Goal: Information Seeking & Learning: Learn about a topic

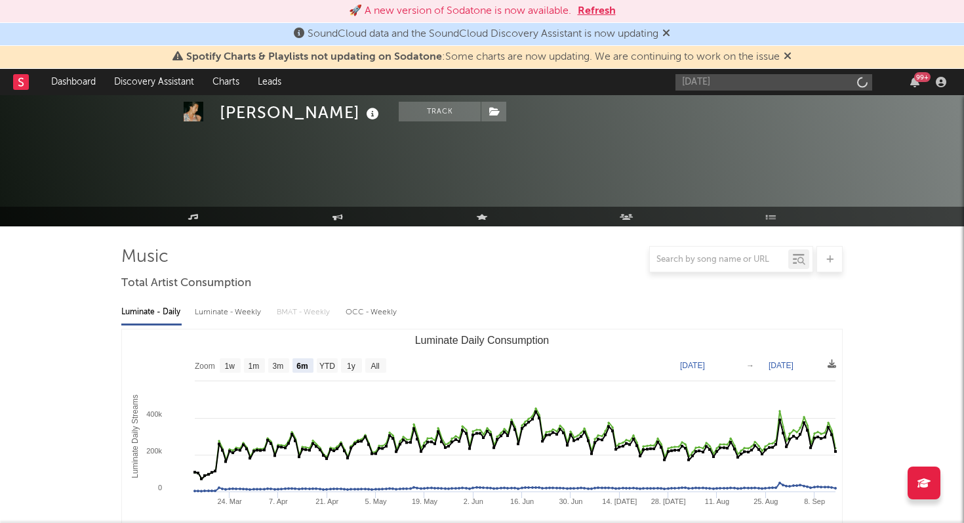
select select "6m"
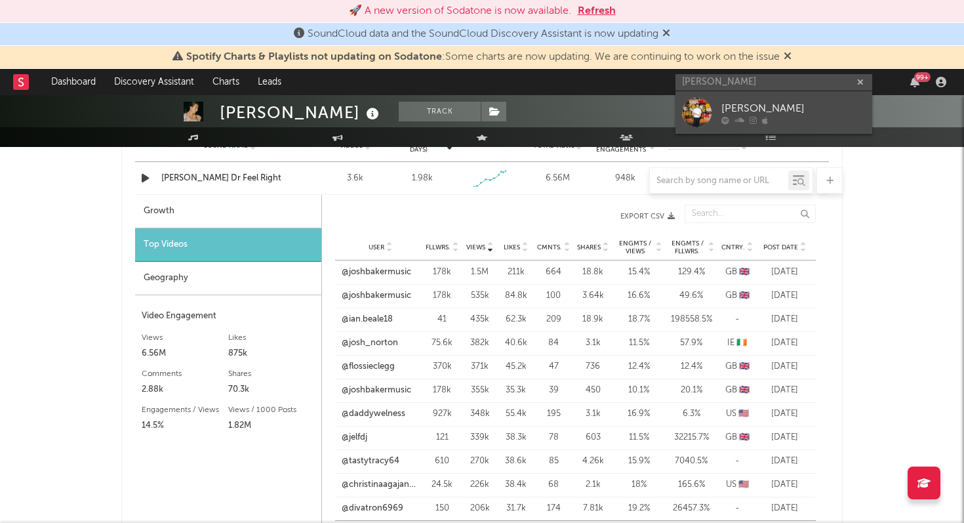
type input "[PERSON_NAME]"
click at [763, 116] on icon at bounding box center [765, 120] width 6 height 8
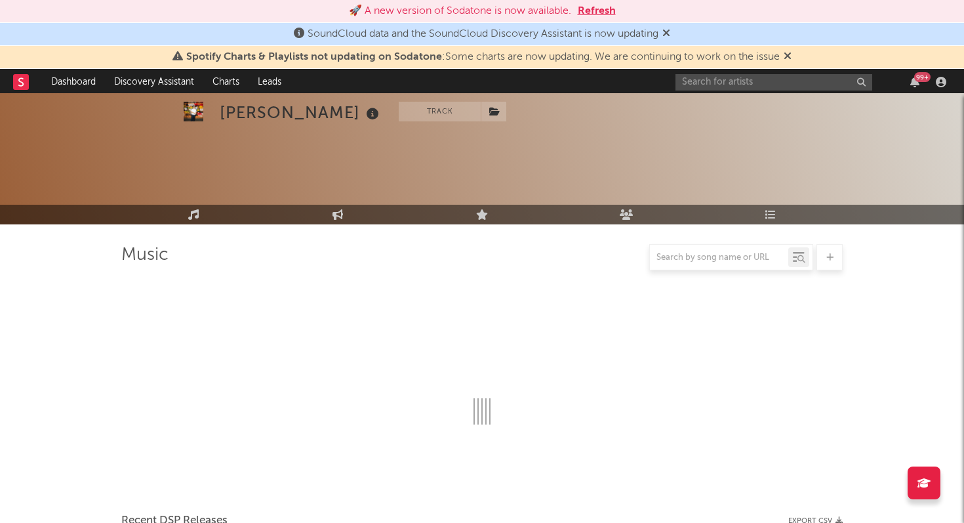
scroll to position [976, 0]
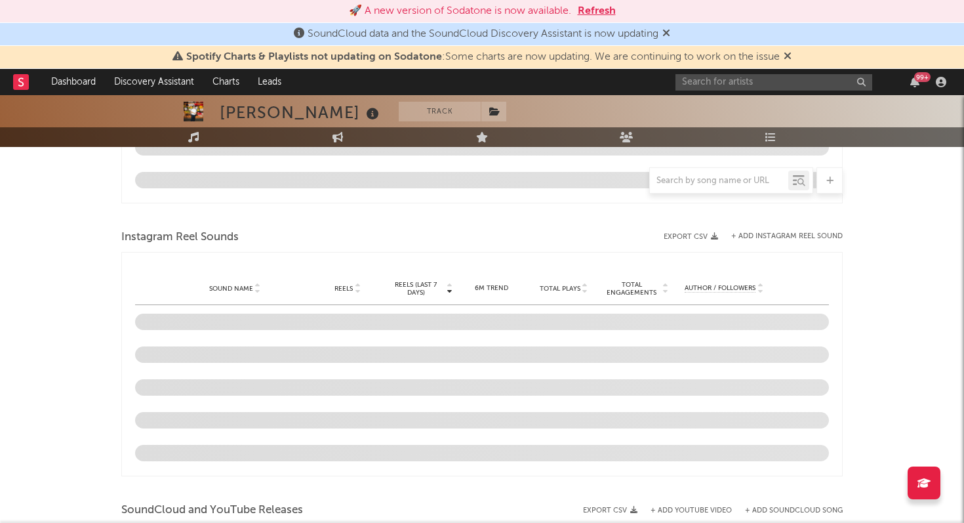
select select "6m"
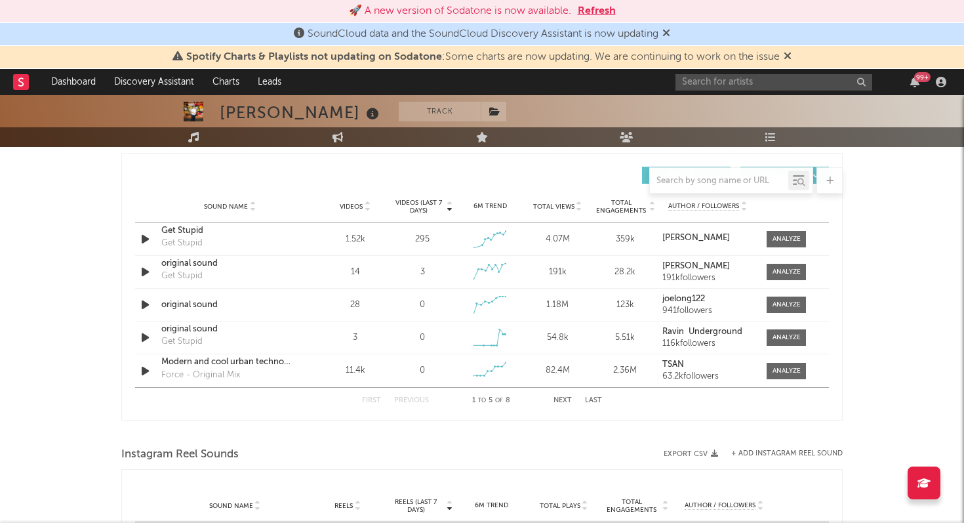
scroll to position [842, 0]
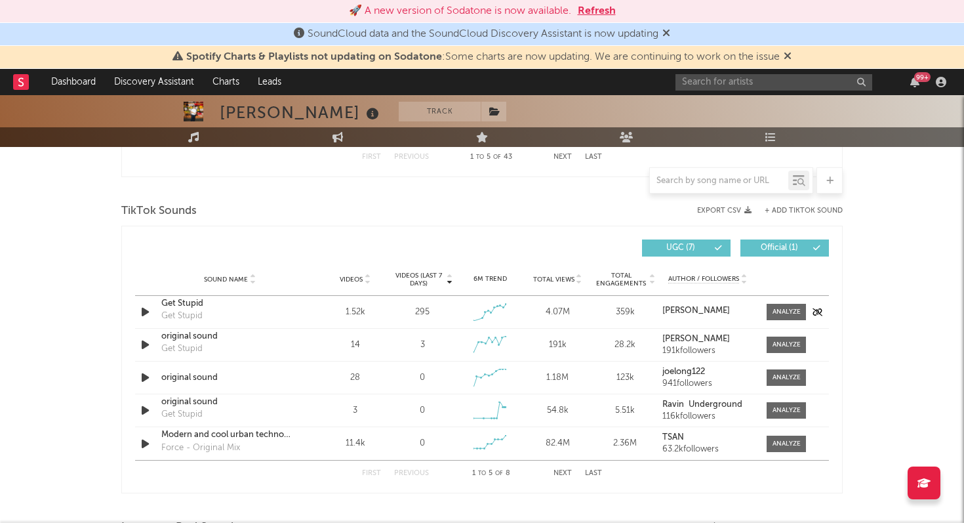
click at [351, 313] on div "1.52k" at bounding box center [355, 312] width 61 height 13
click at [784, 308] on div at bounding box center [786, 312] width 28 height 10
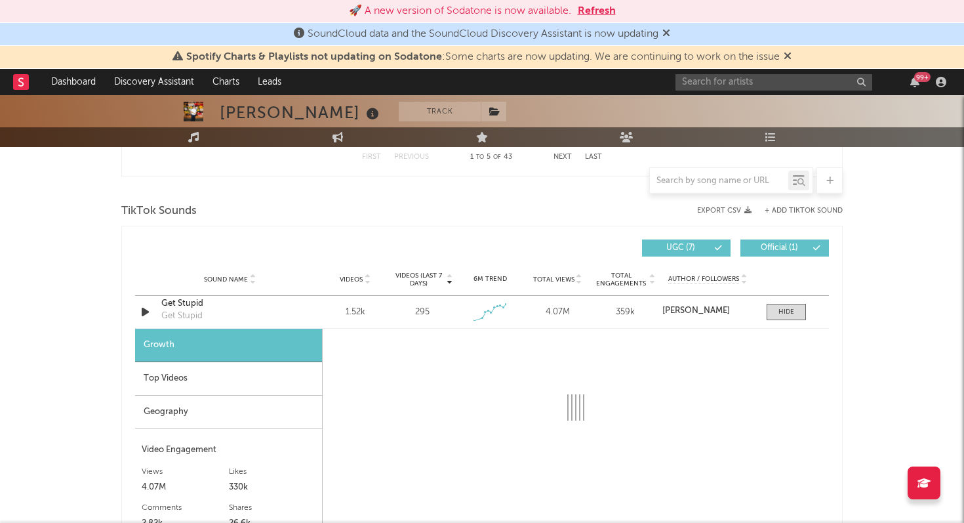
select select "1w"
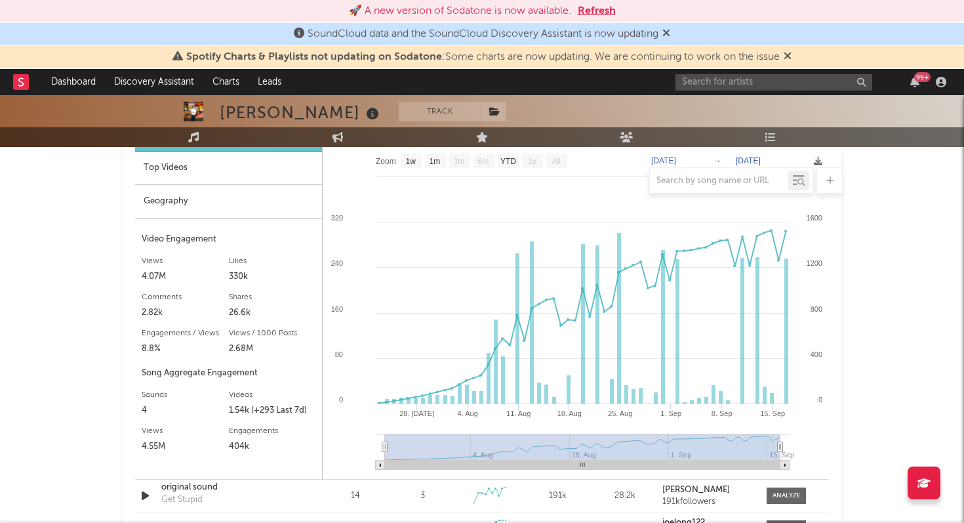
scroll to position [998, 0]
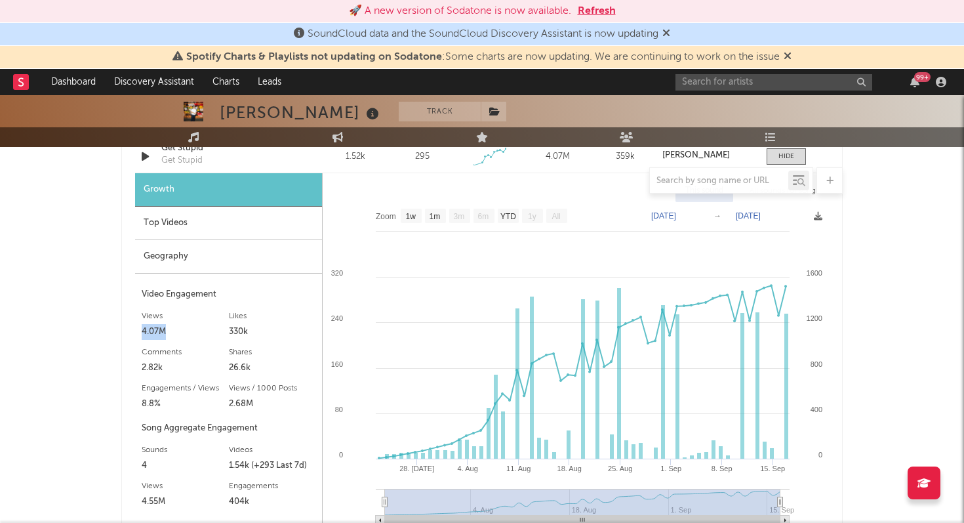
drag, startPoint x: 142, startPoint y: 331, endPoint x: 166, endPoint y: 331, distance: 23.6
click at [166, 331] on div "4.07M" at bounding box center [185, 332] width 87 height 16
copy div "4.07M"
click at [231, 332] on div "330k" at bounding box center [272, 332] width 87 height 16
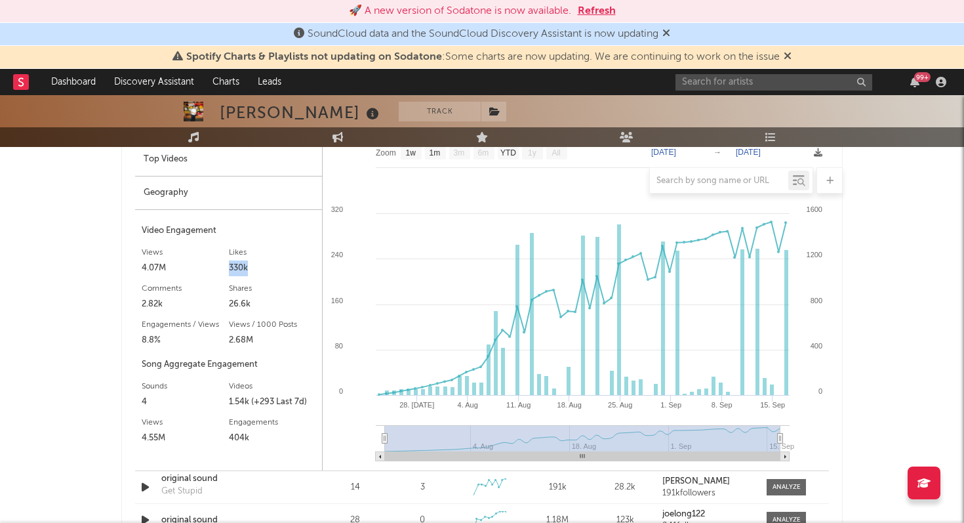
scroll to position [1069, 0]
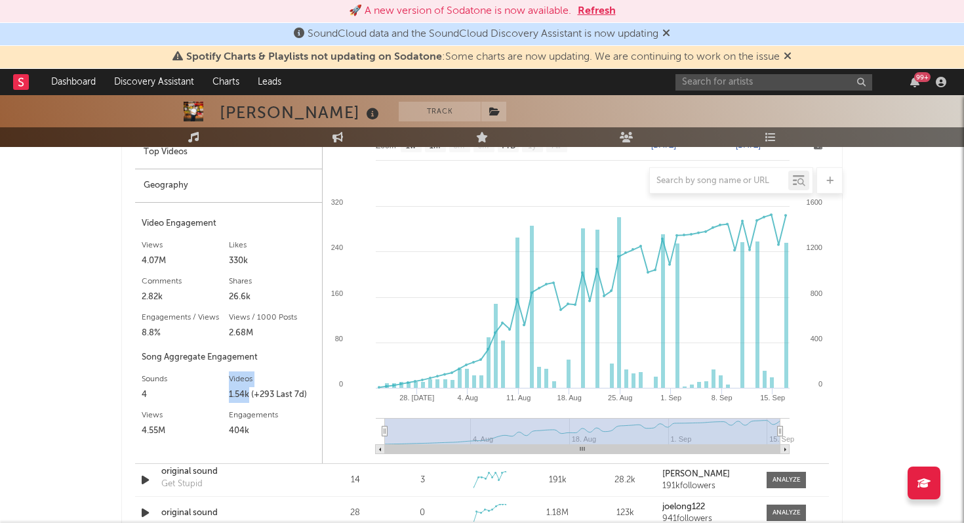
drag, startPoint x: 247, startPoint y: 394, endPoint x: 228, endPoint y: 395, distance: 19.0
click at [229, 395] on div "1.54k (+293 Last 7d)" at bounding box center [272, 395] width 87 height 16
click at [258, 395] on div "1.54k (+293 Last 7d)" at bounding box center [272, 395] width 87 height 16
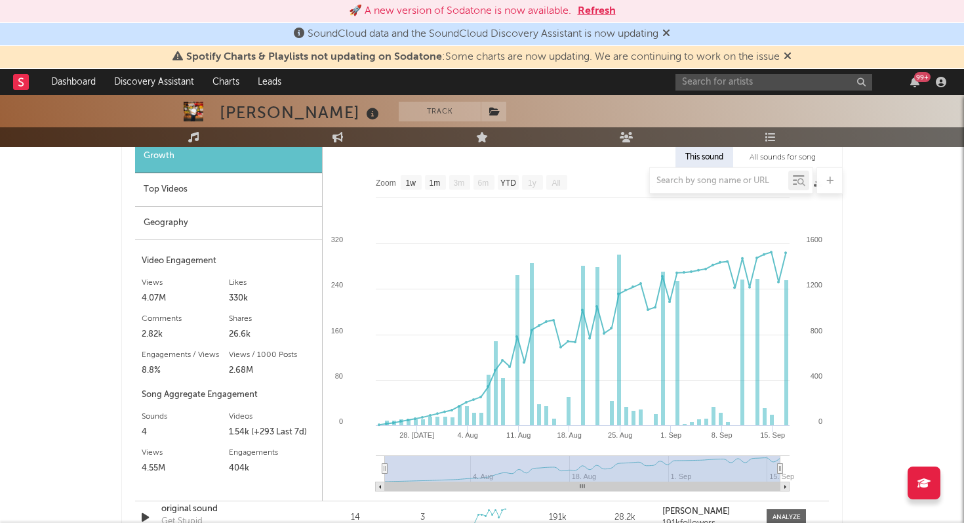
scroll to position [1029, 0]
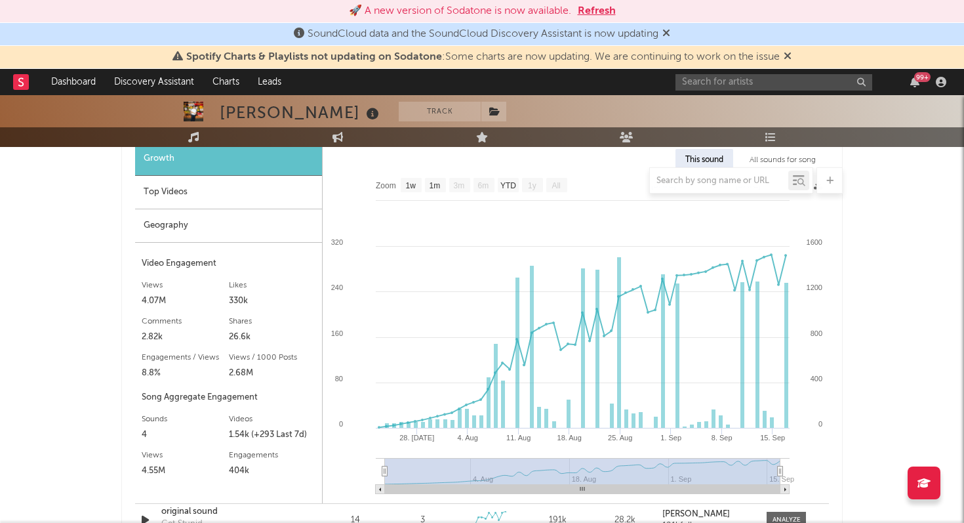
click at [233, 298] on div "330k" at bounding box center [272, 301] width 87 height 16
copy div "330k"
